Goal: Information Seeking & Learning: Find specific fact

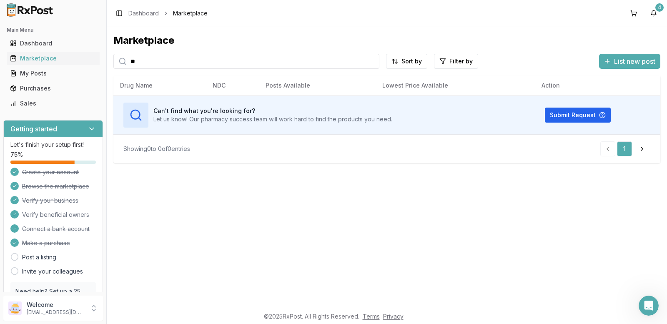
type input "*"
type input "********"
